Goal: Task Accomplishment & Management: Manage account settings

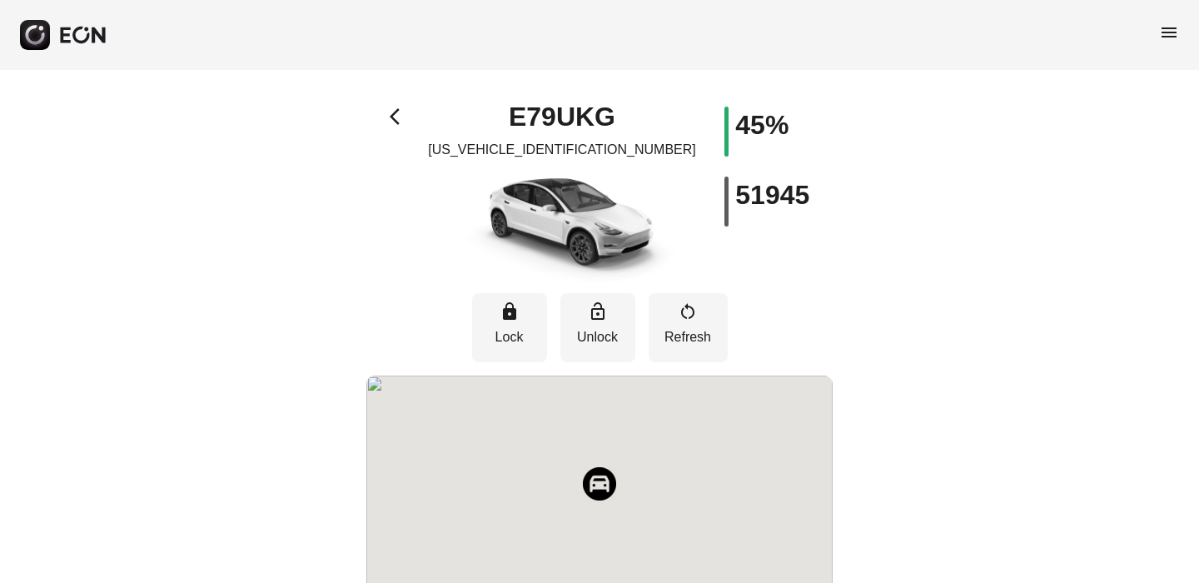
scroll to position [58, 0]
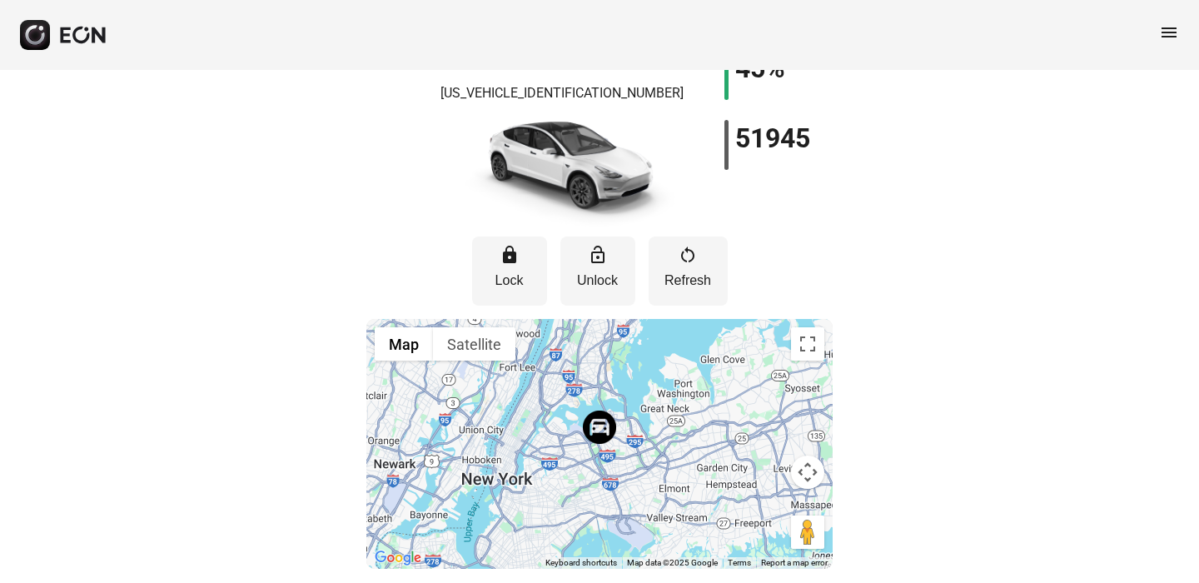
scroll to position [58, 0]
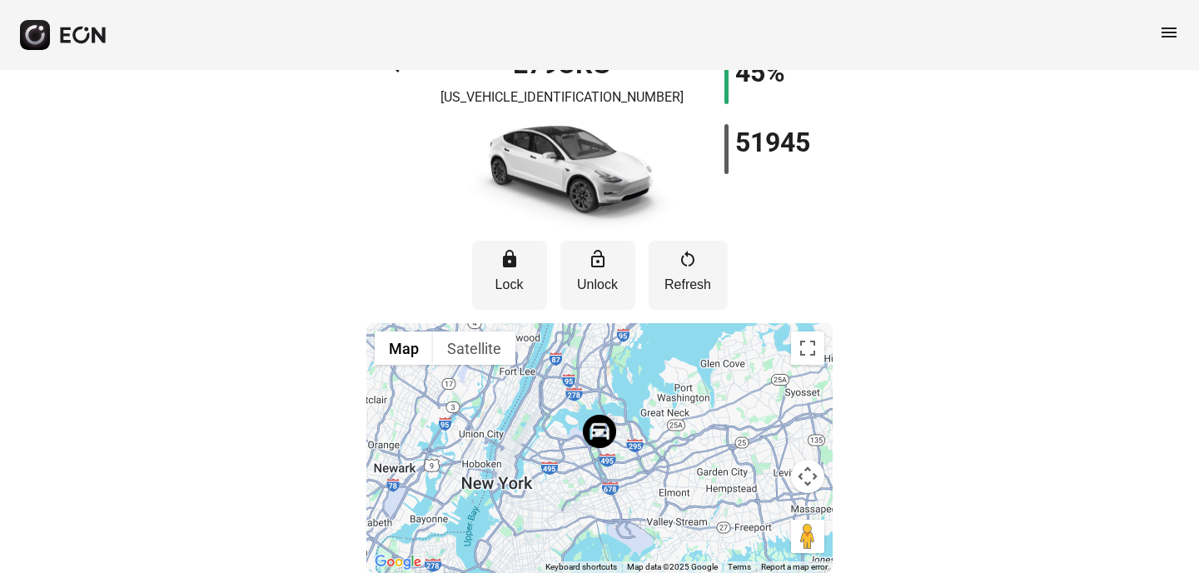
scroll to position [58, 0]
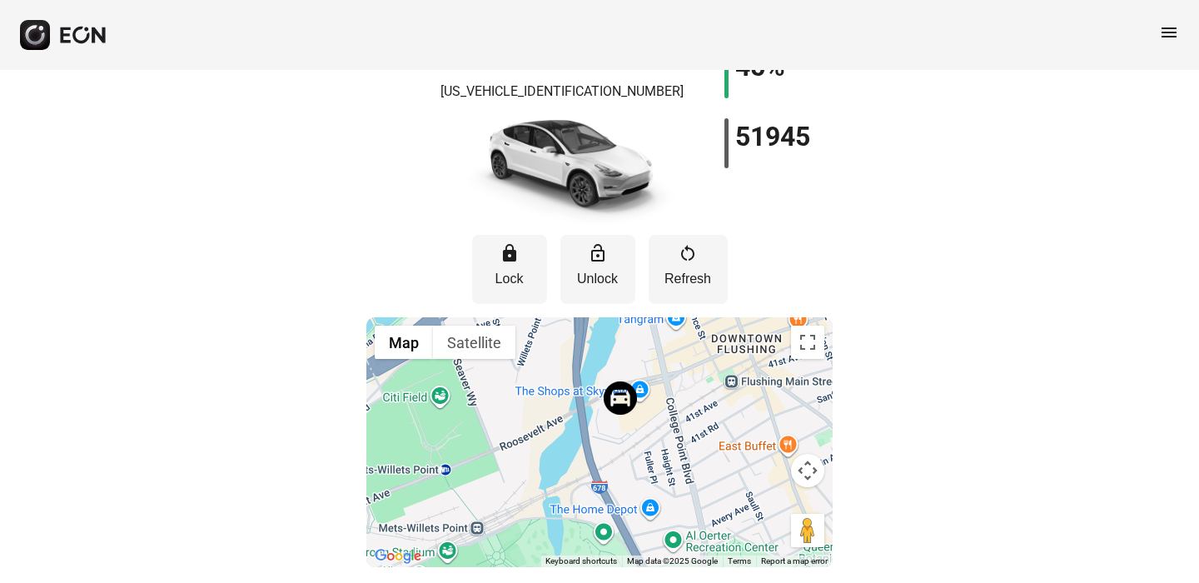
drag, startPoint x: 724, startPoint y: 498, endPoint x: 548, endPoint y: 405, distance: 199.2
click at [548, 405] on div at bounding box center [599, 442] width 466 height 250
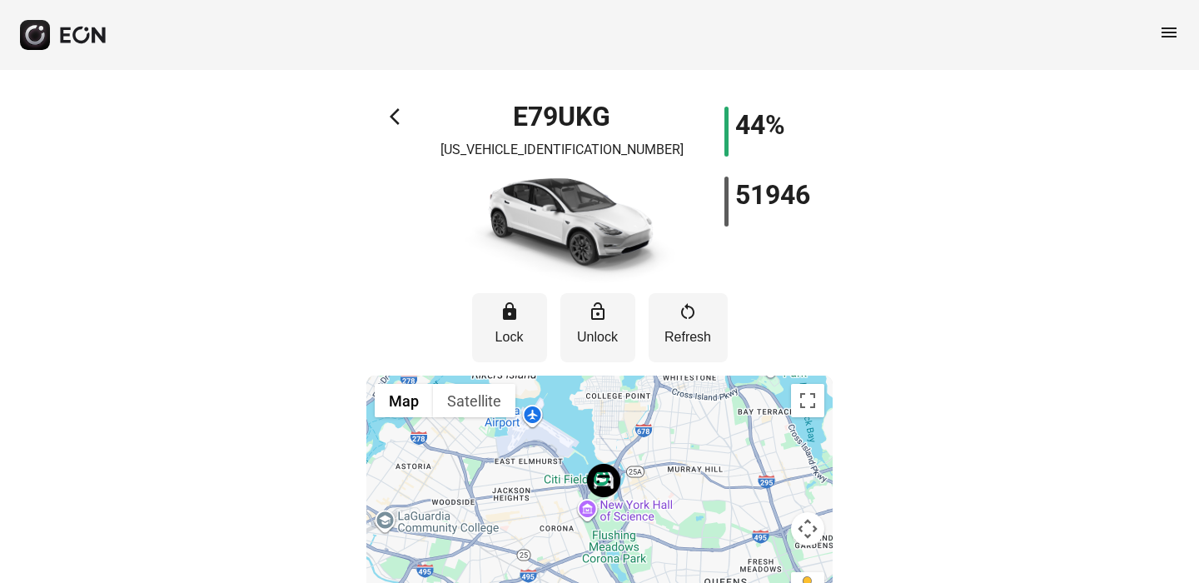
drag, startPoint x: 604, startPoint y: 490, endPoint x: 624, endPoint y: 447, distance: 47.7
click at [624, 449] on div at bounding box center [599, 500] width 466 height 250
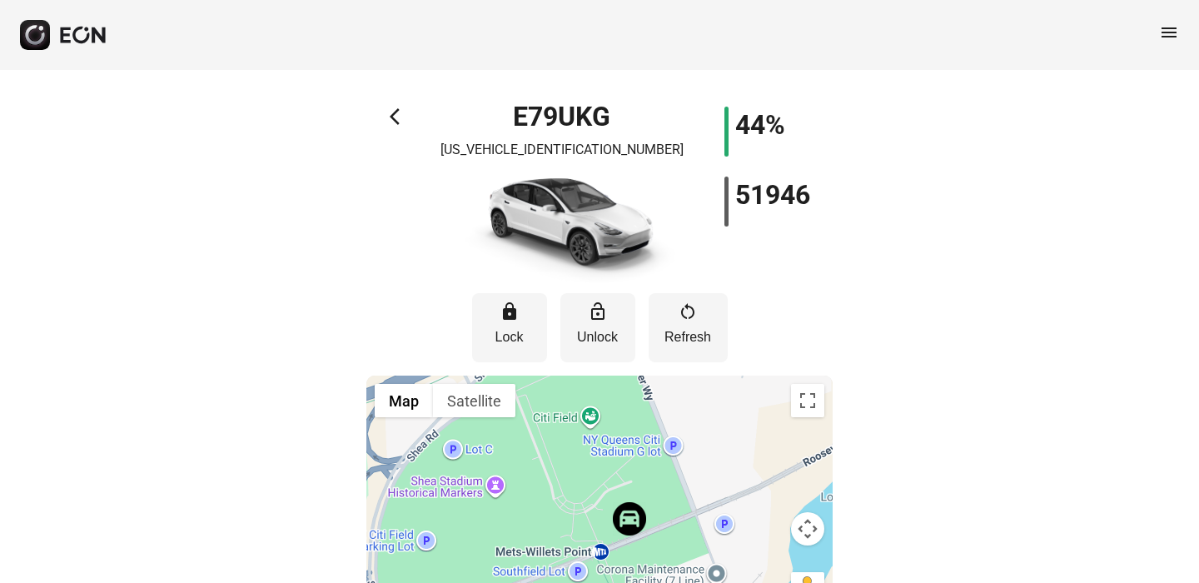
drag, startPoint x: 610, startPoint y: 526, endPoint x: 596, endPoint y: 416, distance: 110.8
click at [596, 416] on div at bounding box center [599, 500] width 466 height 250
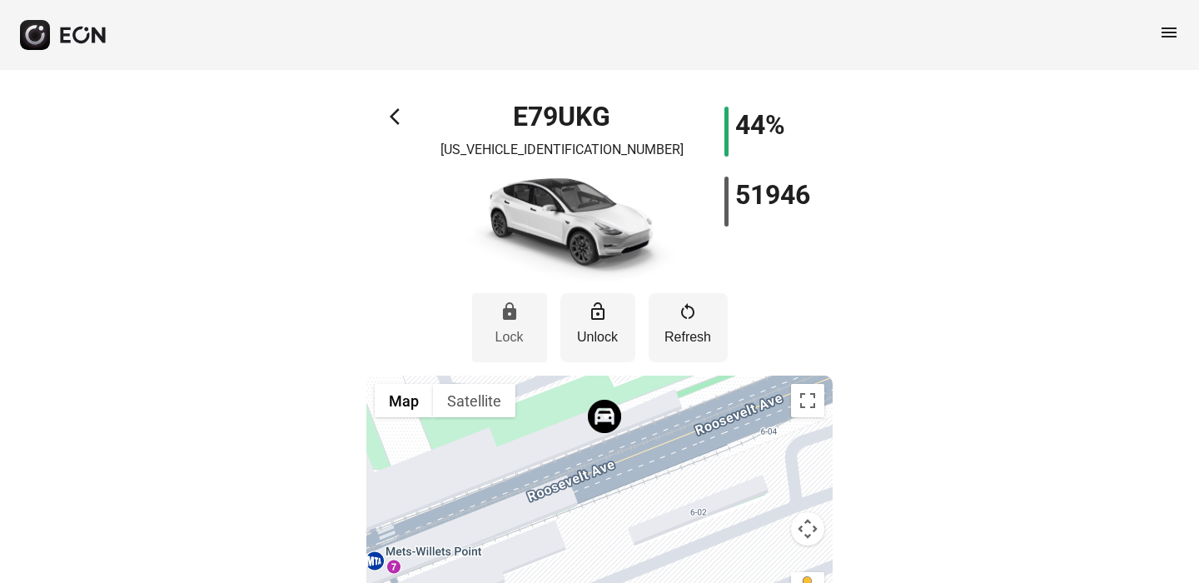
drag, startPoint x: 614, startPoint y: 516, endPoint x: 544, endPoint y: 354, distance: 176.7
click at [544, 349] on div "lock Lock lock_open Unlock restart_alt Refresh ← Move left → Move right ↑ Move …" at bounding box center [599, 454] width 466 height 342
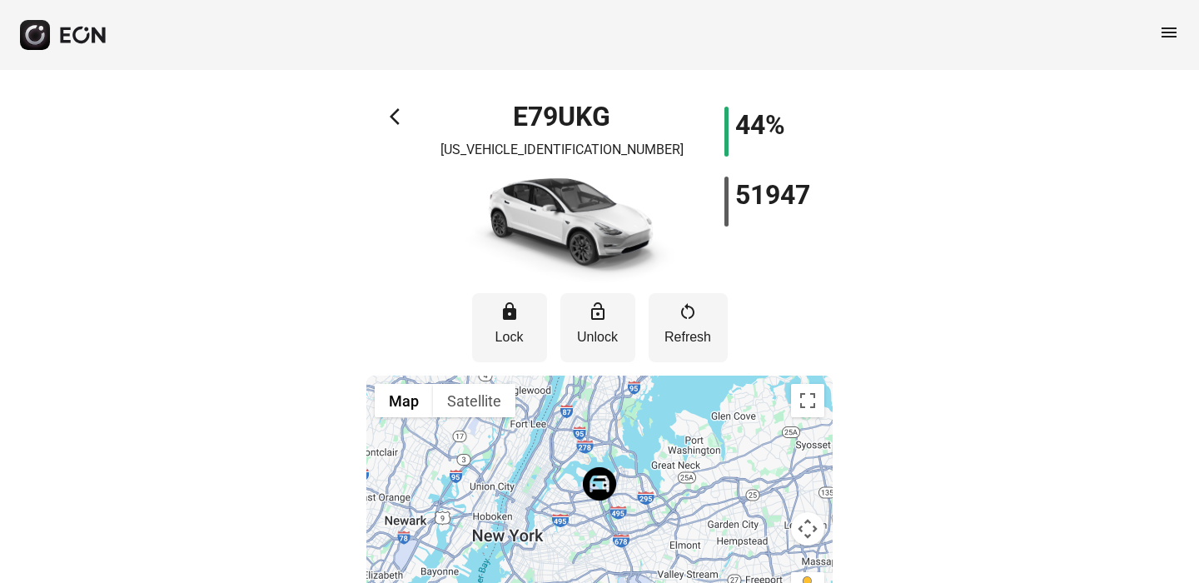
scroll to position [58, 0]
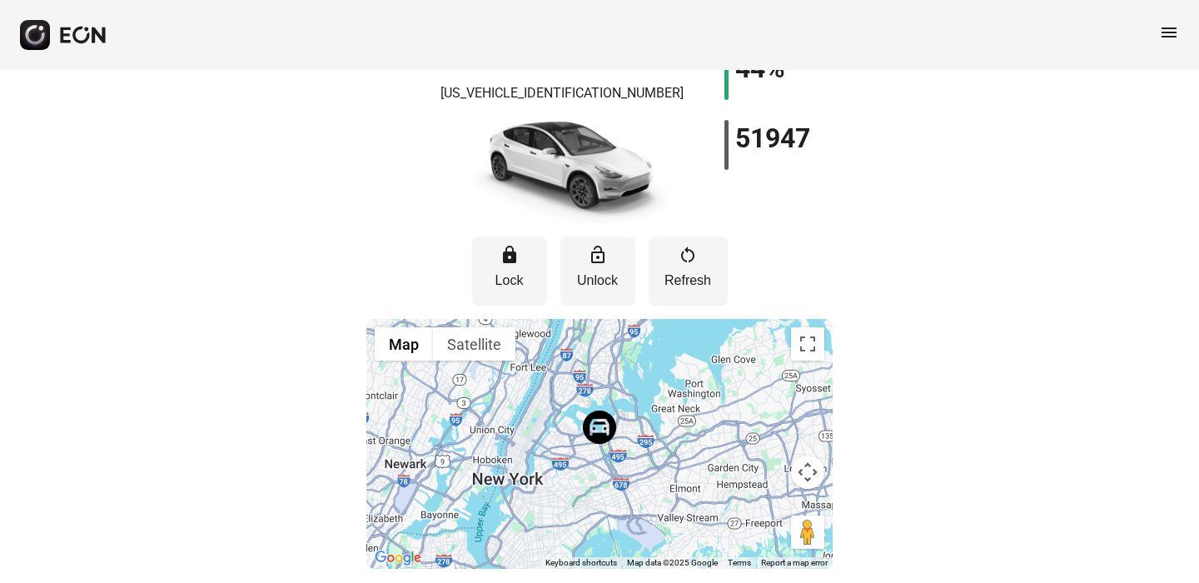
scroll to position [58, 0]
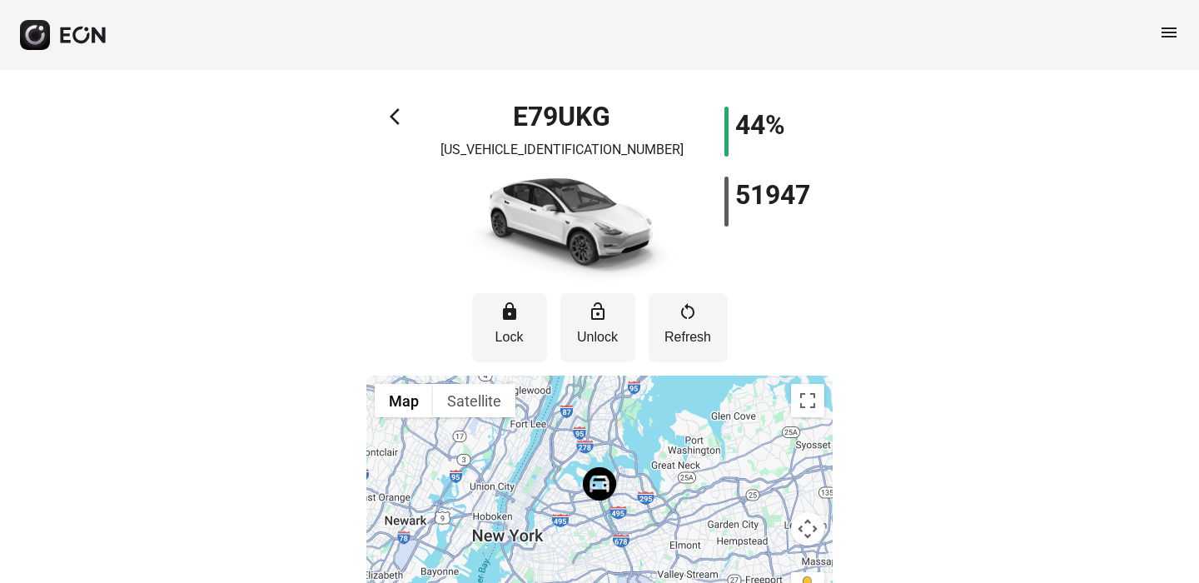
scroll to position [58, 0]
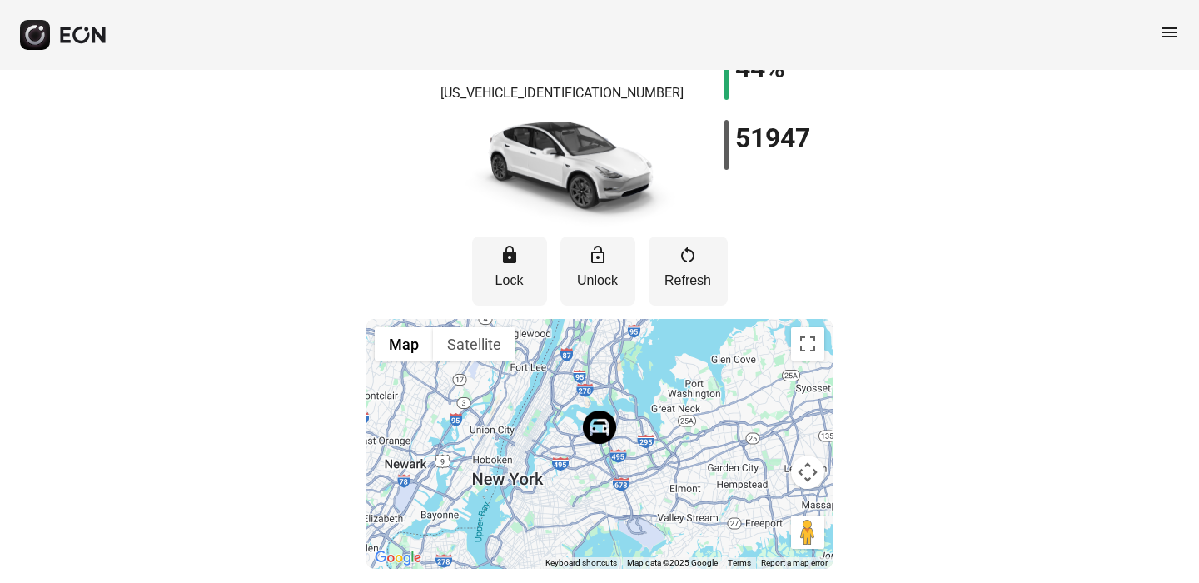
scroll to position [58, 0]
